Goal: Task Accomplishment & Management: Use online tool/utility

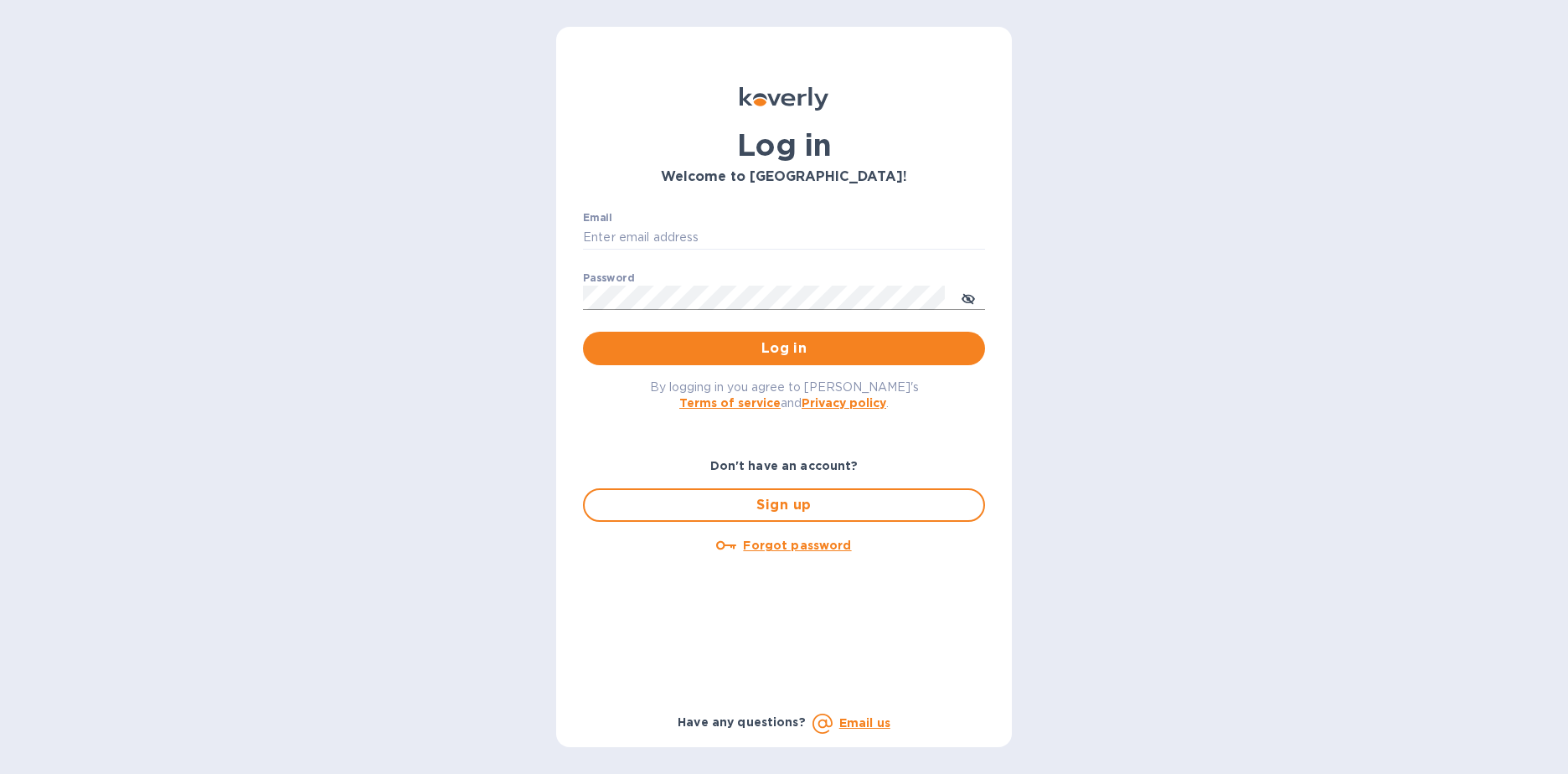
type input "[EMAIL_ADDRESS][DOMAIN_NAME]"
click at [974, 300] on button "toggle password visibility" at bounding box center [968, 297] width 33 height 33
click at [781, 344] on span "Log in" at bounding box center [784, 347] width 375 height 20
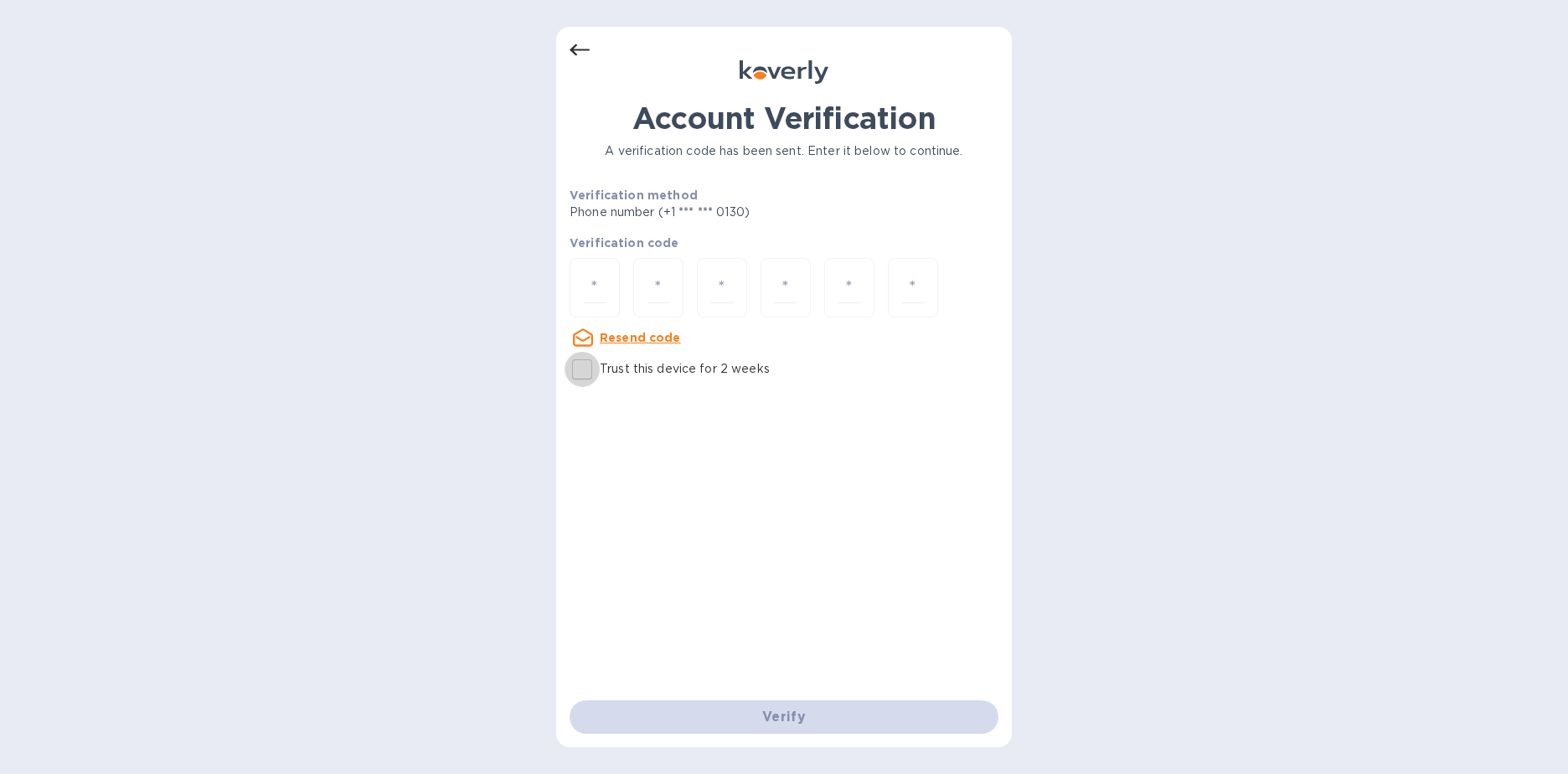
click at [579, 371] on input "Trust this device for 2 weeks" at bounding box center [582, 368] width 35 height 35
checkbox input "true"
click at [595, 299] on input "number" at bounding box center [594, 287] width 22 height 31
type input "1"
type input "4"
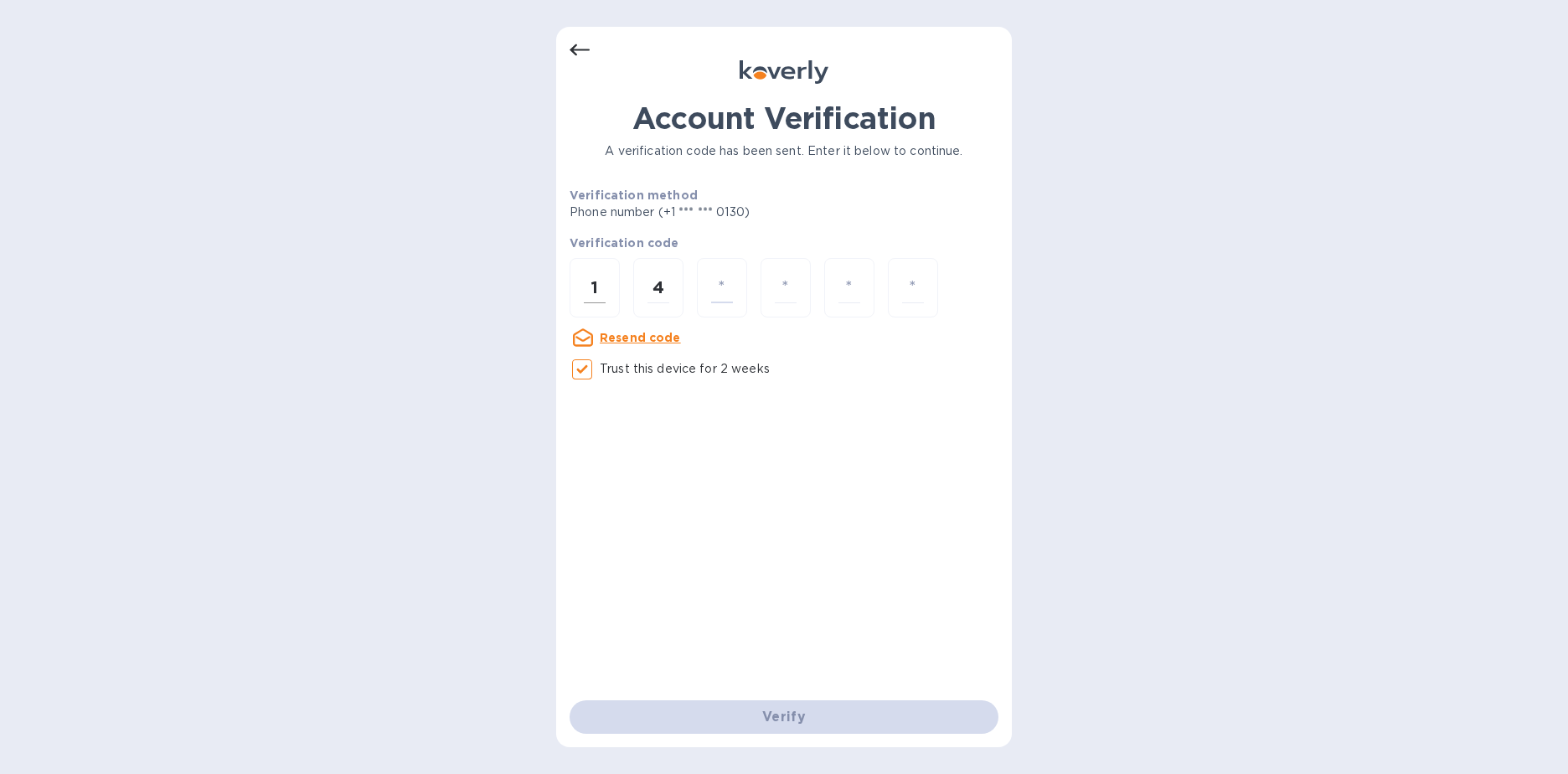
type input "7"
type input "3"
type input "5"
type input "9"
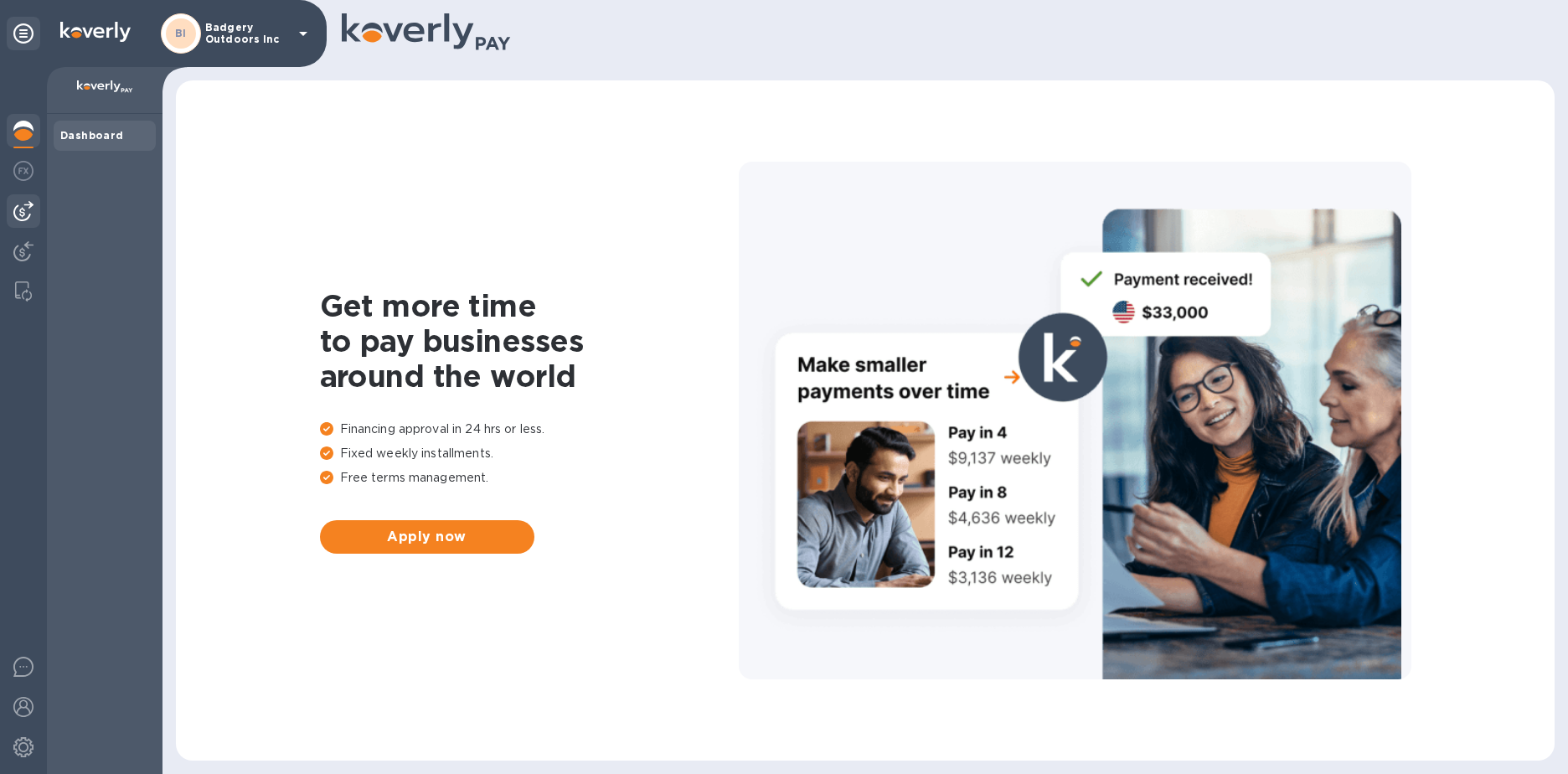
click at [30, 208] on img at bounding box center [23, 211] width 20 height 20
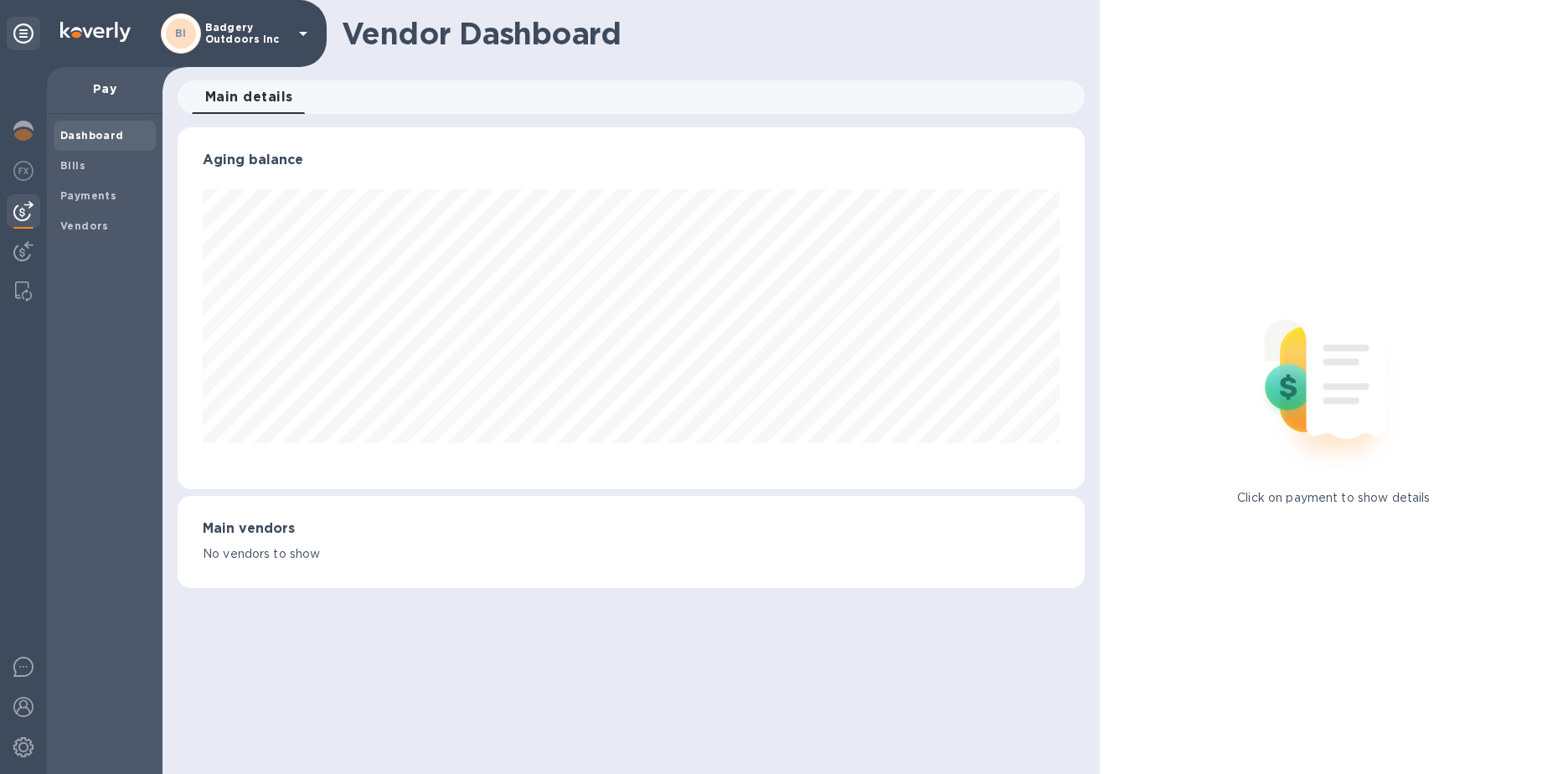
scroll to position [362, 906]
click at [78, 167] on b "Bills" at bounding box center [73, 165] width 25 height 12
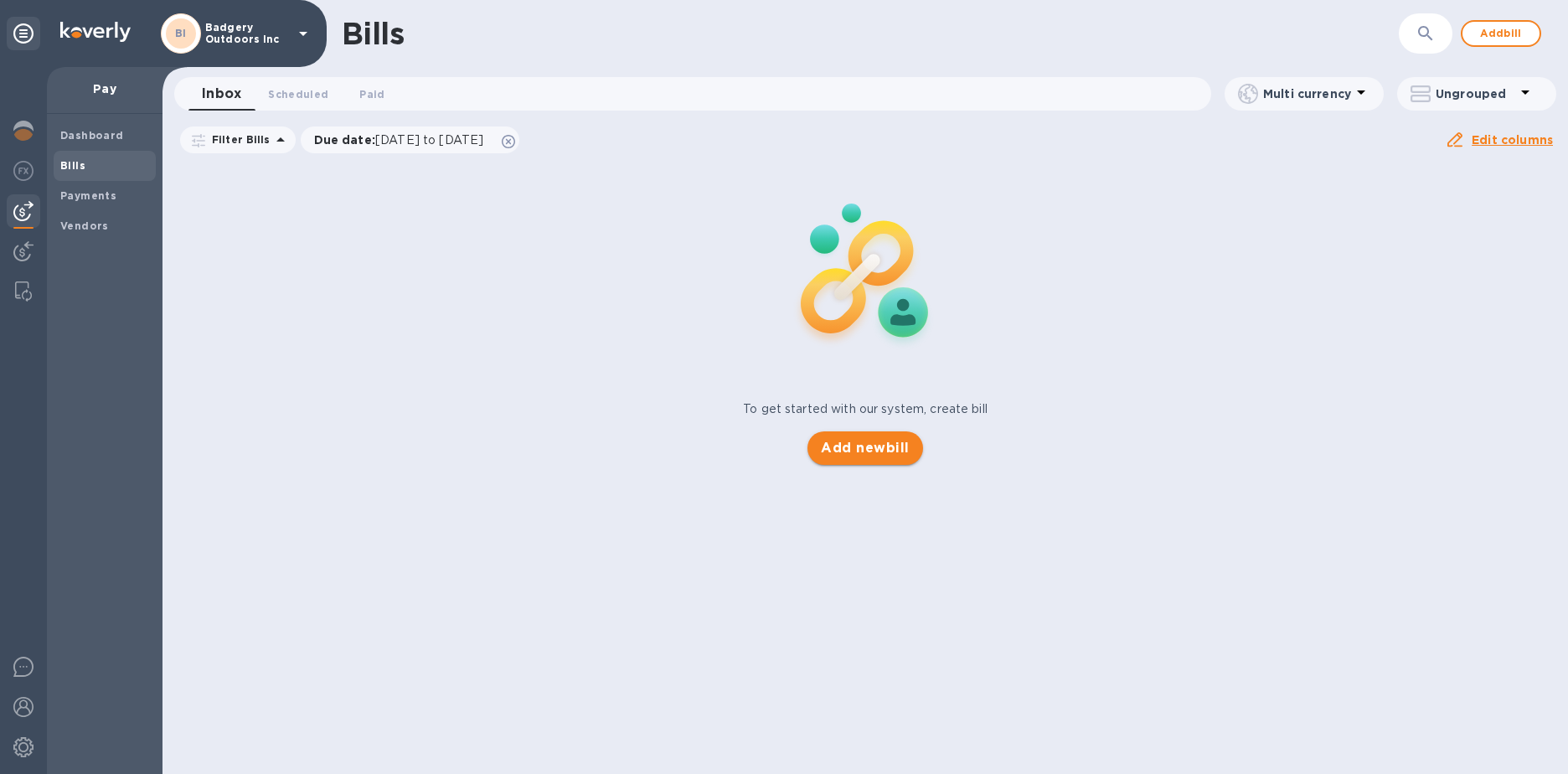
click at [829, 448] on span "Add new bill" at bounding box center [865, 448] width 88 height 20
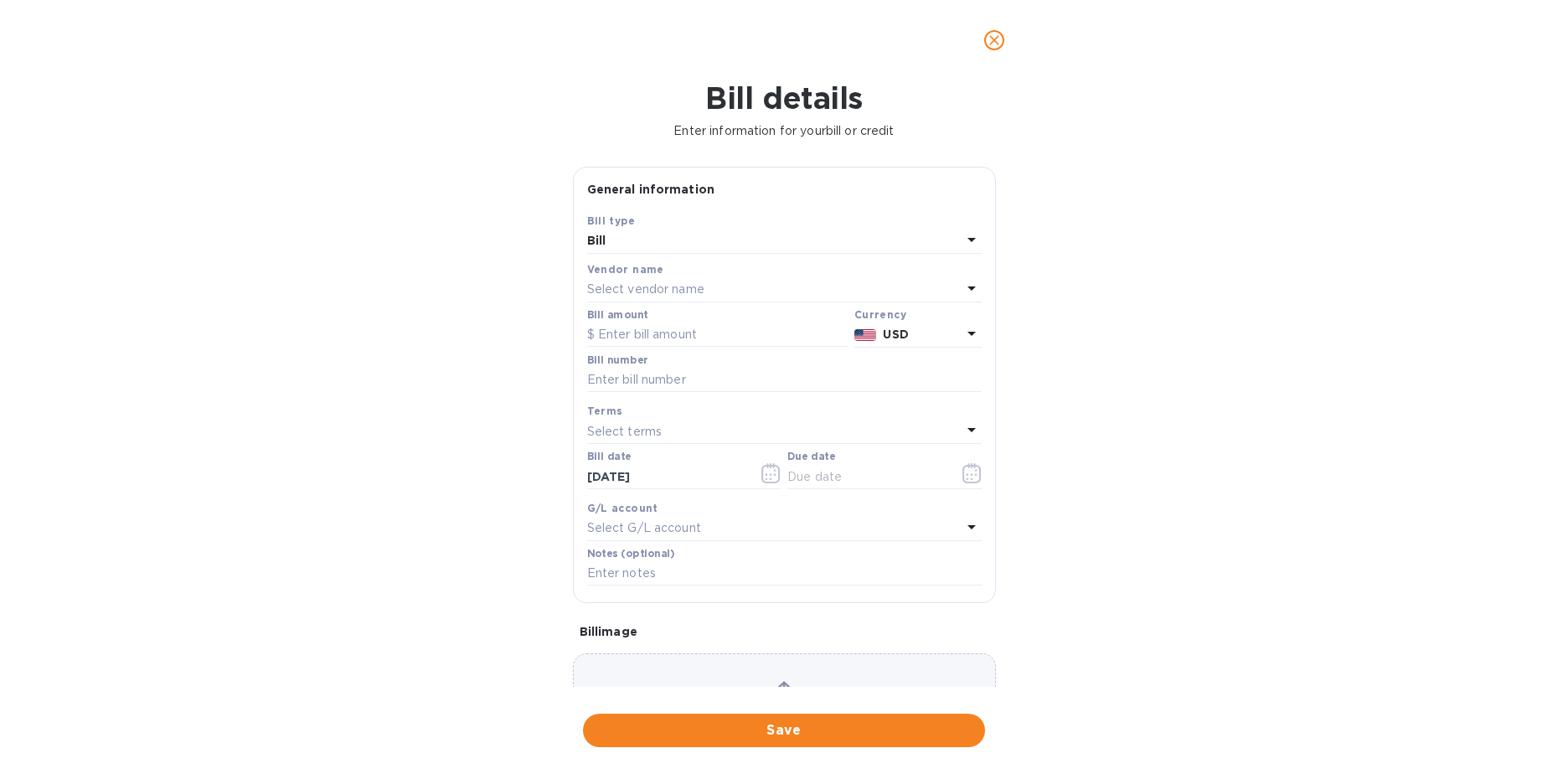
scroll to position [362, 906]
click at [990, 33] on icon "close" at bounding box center [995, 40] width 17 height 17
